Goal: Information Seeking & Learning: Learn about a topic

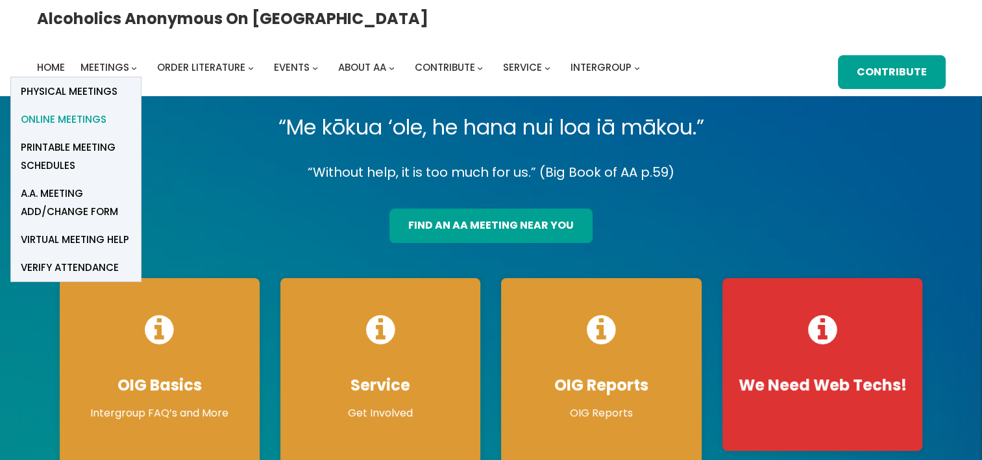
click at [106, 110] on span "Online Meetings" at bounding box center [64, 119] width 86 height 18
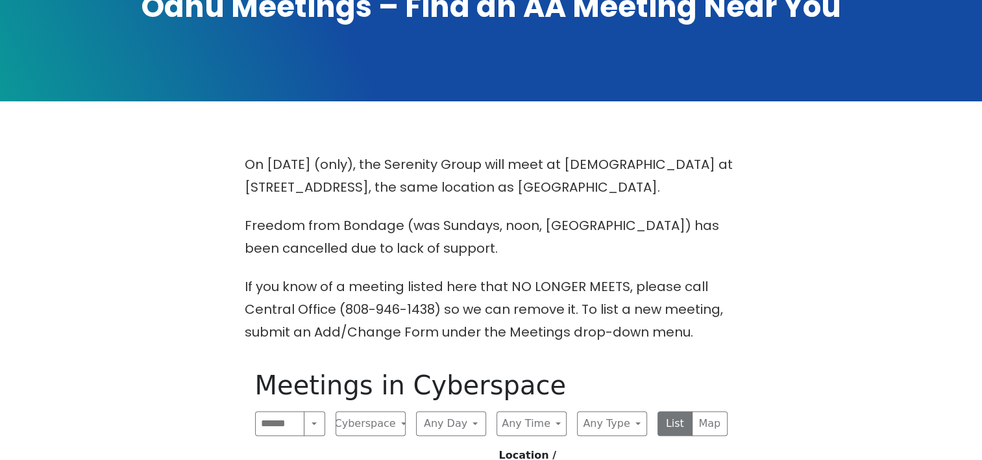
scroll to position [325, 0]
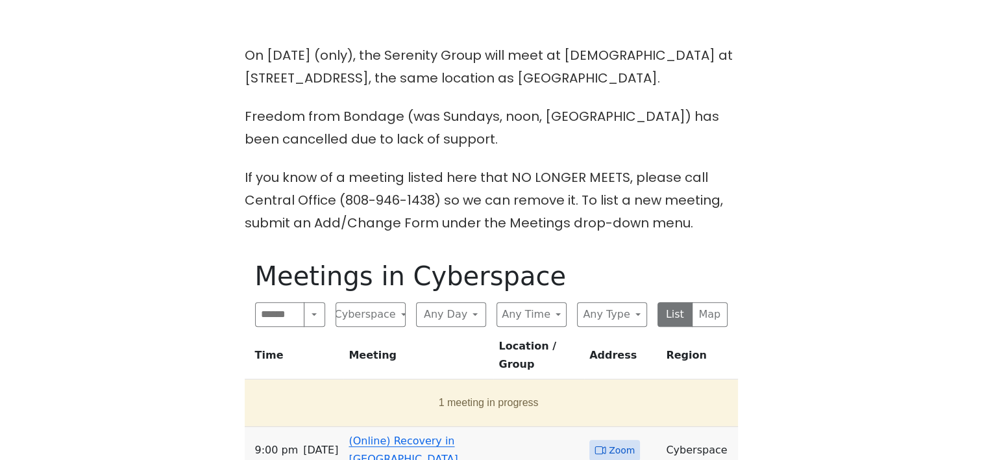
click at [398, 434] on link "(Online) Recovery in Da House" at bounding box center [403, 449] width 109 height 31
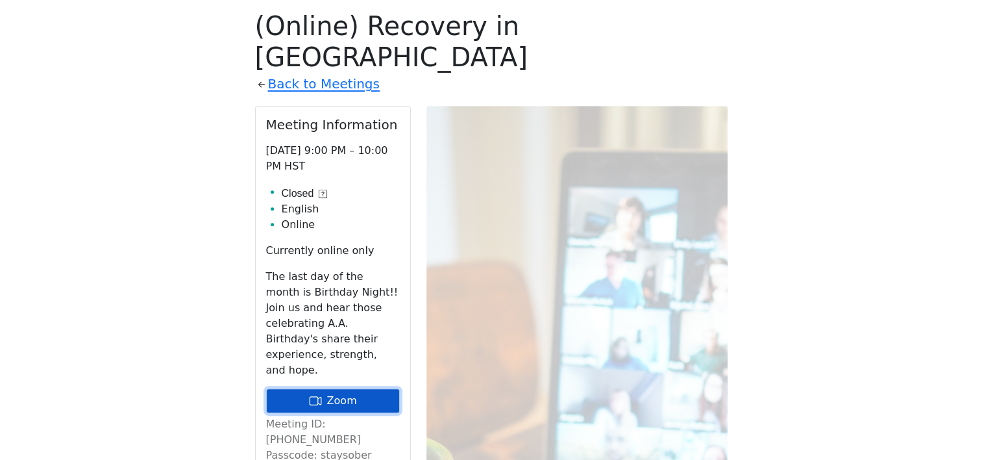
click at [339, 388] on link "Zoom" at bounding box center [333, 400] width 134 height 25
